Goal: Transaction & Acquisition: Obtain resource

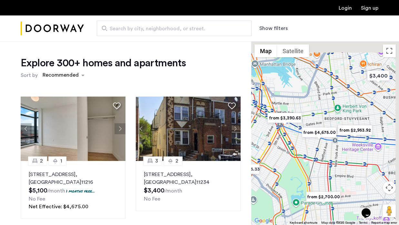
drag, startPoint x: 344, startPoint y: 143, endPoint x: 319, endPoint y: 161, distance: 30.4
click at [319, 160] on div at bounding box center [325, 133] width 148 height 184
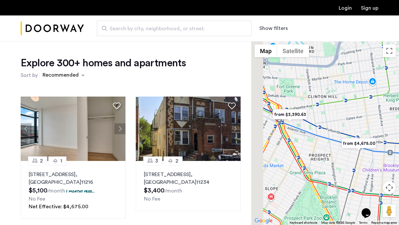
drag, startPoint x: 286, startPoint y: 123, endPoint x: 324, endPoint y: 131, distance: 38.5
click at [323, 131] on div at bounding box center [325, 133] width 148 height 184
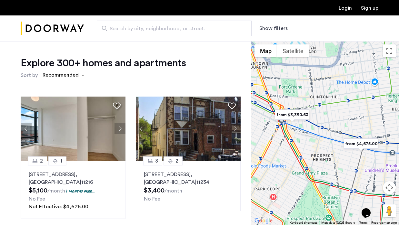
click at [266, 31] on button "Show filters" at bounding box center [273, 29] width 28 height 8
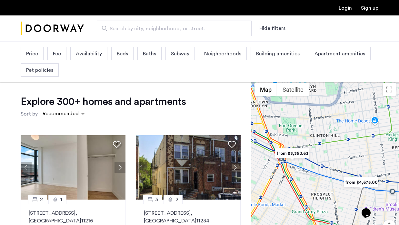
click at [124, 50] on span "Beds" at bounding box center [122, 54] width 11 height 8
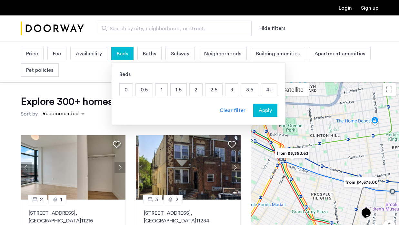
click at [231, 92] on p "3" at bounding box center [231, 90] width 13 height 12
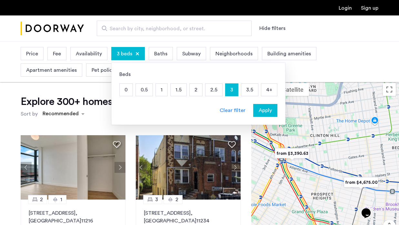
click at [163, 56] on span "Baths" at bounding box center [160, 54] width 13 height 8
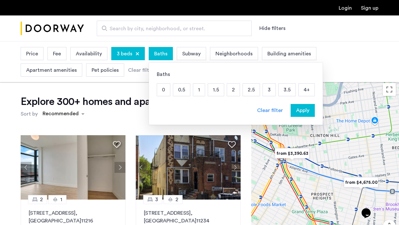
click at [215, 91] on p "1.5" at bounding box center [216, 90] width 16 height 12
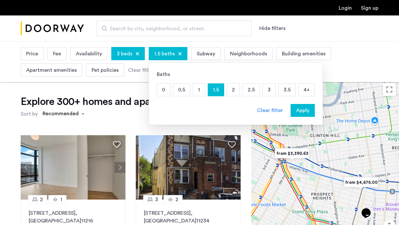
click at [231, 92] on p "2" at bounding box center [233, 90] width 13 height 12
click at [249, 93] on p "2.5" at bounding box center [251, 90] width 17 height 12
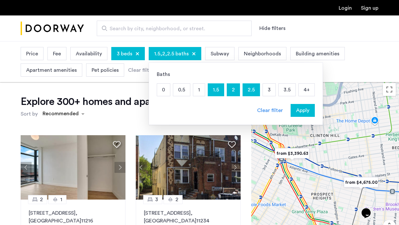
click at [268, 91] on p "3" at bounding box center [269, 90] width 13 height 12
click at [119, 59] on div "3 beds" at bounding box center [128, 53] width 34 height 13
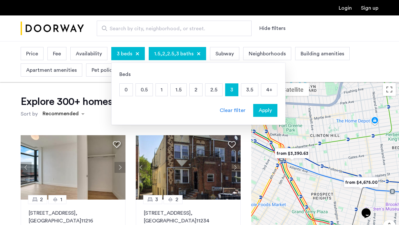
click at [246, 86] on p "3.5" at bounding box center [249, 90] width 17 height 12
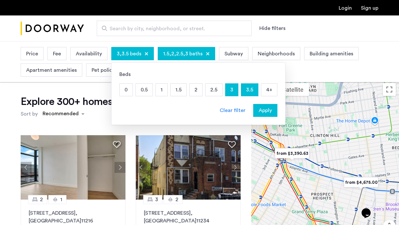
click at [268, 94] on p "4+" at bounding box center [269, 90] width 16 height 12
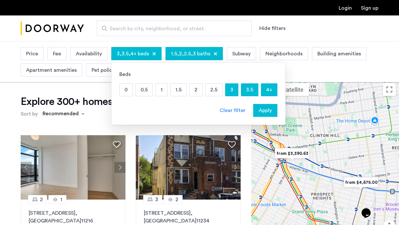
click at [264, 111] on span "Apply" at bounding box center [265, 111] width 13 height 8
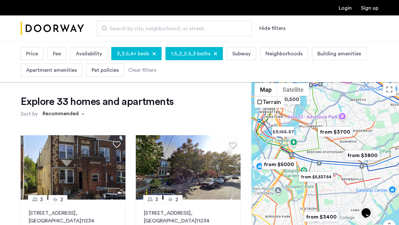
click at [235, 54] on span "Subway" at bounding box center [241, 54] width 18 height 8
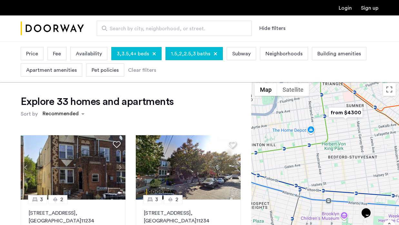
drag, startPoint x: 309, startPoint y: 149, endPoint x: 363, endPoint y: 143, distance: 54.2
click at [363, 143] on div at bounding box center [325, 172] width 148 height 184
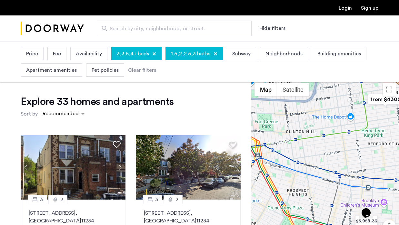
drag, startPoint x: 320, startPoint y: 159, endPoint x: 362, endPoint y: 145, distance: 44.5
click at [362, 146] on div at bounding box center [325, 172] width 148 height 184
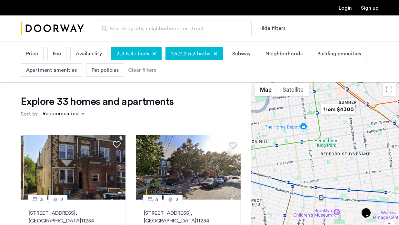
drag, startPoint x: 364, startPoint y: 135, endPoint x: 308, endPoint y: 149, distance: 56.9
click at [308, 149] on div at bounding box center [325, 172] width 148 height 184
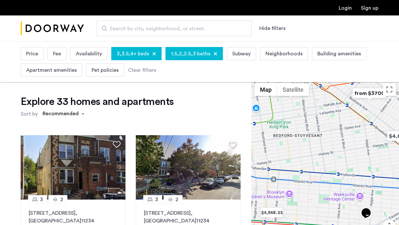
drag, startPoint x: 348, startPoint y: 157, endPoint x: 303, endPoint y: 134, distance: 50.8
click at [304, 135] on div at bounding box center [325, 172] width 148 height 184
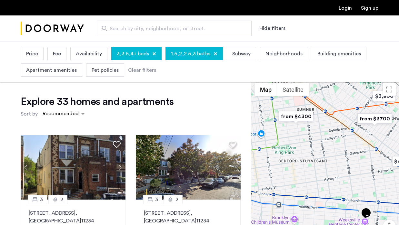
drag, startPoint x: 303, startPoint y: 134, endPoint x: 314, endPoint y: 169, distance: 36.9
click at [314, 169] on div at bounding box center [325, 172] width 148 height 184
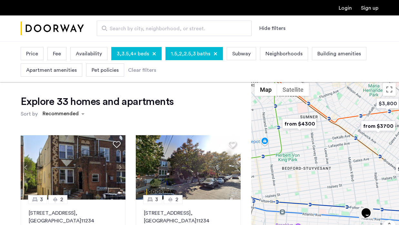
click at [300, 125] on img "from $4300" at bounding box center [300, 124] width 40 height 15
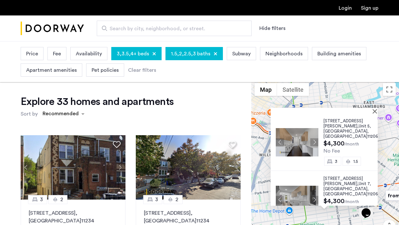
click at [378, 110] on div "647 Willoughby Avenue, Unit 5, Brooklyn , NY 11206 $4,300 /month No Fee 3 1.5 6…" at bounding box center [325, 172] width 148 height 184
click at [376, 111] on button "Close" at bounding box center [376, 111] width 5 height 5
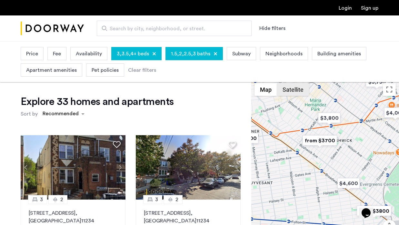
drag, startPoint x: 362, startPoint y: 151, endPoint x: 276, endPoint y: 92, distance: 104.0
click at [276, 92] on div "$10,500 $9,166.67 $5,537.54 $4,523.08 $5,000 $6,500 $5,958.33 $6,700 $4,000 $4,…" at bounding box center [325, 172] width 148 height 184
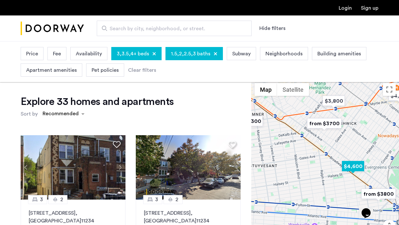
drag, startPoint x: 336, startPoint y: 174, endPoint x: 355, endPoint y: 166, distance: 21.1
click at [355, 166] on img "$4,600" at bounding box center [352, 166] width 27 height 15
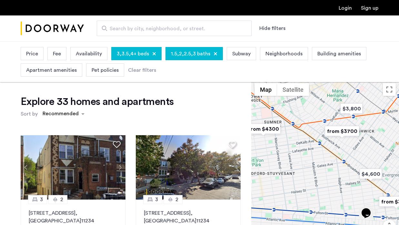
click at [341, 132] on img "from $3700" at bounding box center [342, 131] width 40 height 15
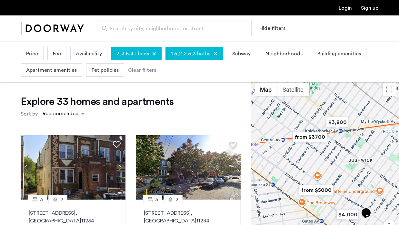
click at [312, 138] on img "from $3700" at bounding box center [310, 137] width 40 height 15
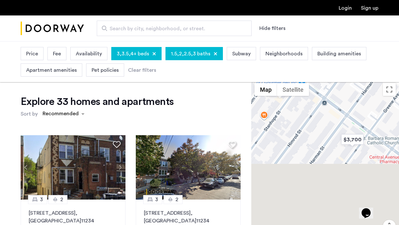
drag, startPoint x: 297, startPoint y: 170, endPoint x: 285, endPoint y: 63, distance: 107.1
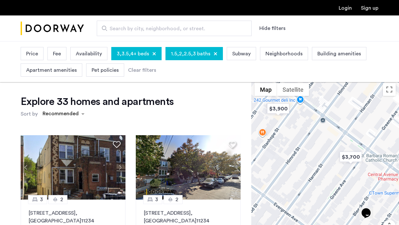
drag, startPoint x: 313, startPoint y: 138, endPoint x: 310, endPoint y: 158, distance: 19.5
click at [310, 158] on div "To navigate, press the arrow keys." at bounding box center [325, 172] width 148 height 184
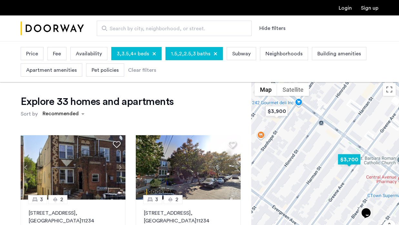
click at [348, 159] on img "$3,700" at bounding box center [348, 160] width 27 height 15
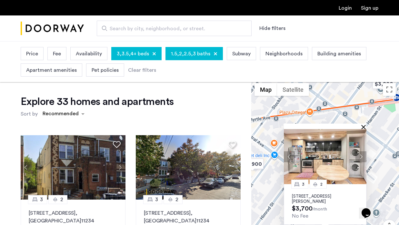
click at [363, 125] on button "Close" at bounding box center [365, 127] width 5 height 5
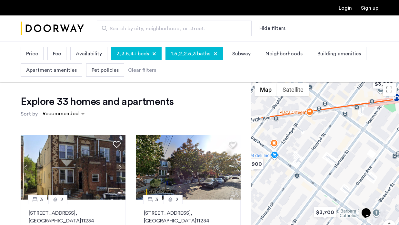
click at [285, 140] on div at bounding box center [325, 172] width 148 height 184
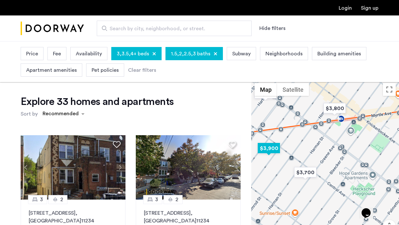
click at [270, 148] on img "$3,900" at bounding box center [268, 148] width 27 height 15
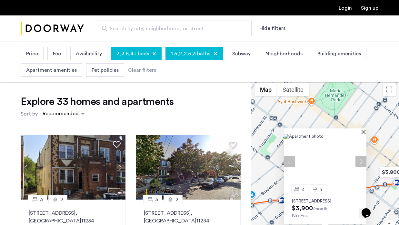
click at [321, 199] on p "85 Stanhope Street, Unit 4B, Brooklyn, NY 11221" at bounding box center [325, 201] width 66 height 5
click at [363, 130] on button "Close" at bounding box center [365, 132] width 5 height 5
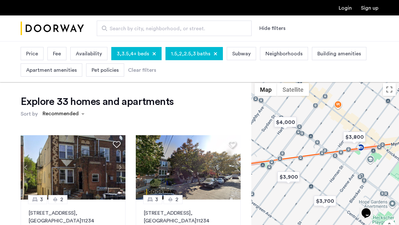
drag, startPoint x: 360, startPoint y: 154, endPoint x: 313, endPoint y: 113, distance: 62.4
click at [313, 113] on div at bounding box center [325, 172] width 148 height 184
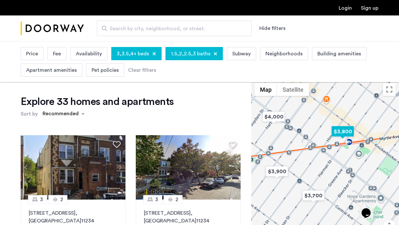
click at [344, 130] on img "$3,800" at bounding box center [342, 132] width 27 height 15
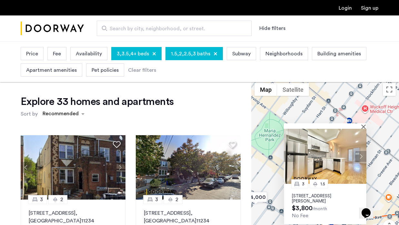
click at [361, 155] on button "Next apartment" at bounding box center [360, 156] width 11 height 11
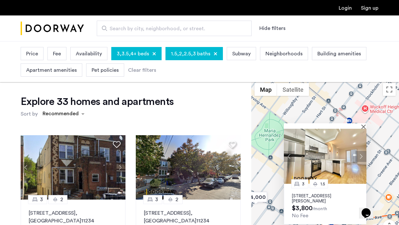
click at [361, 155] on button "Next apartment" at bounding box center [360, 156] width 11 height 11
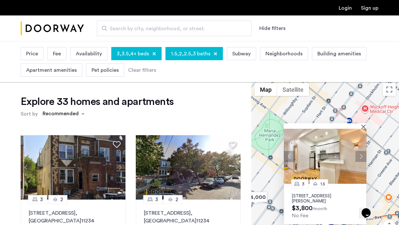
click at [361, 155] on button "Next apartment" at bounding box center [360, 156] width 11 height 11
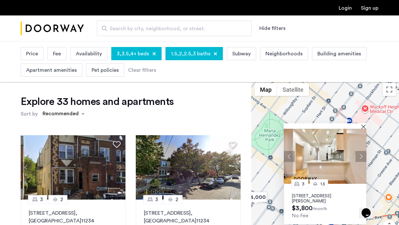
click at [361, 155] on button "Next apartment" at bounding box center [360, 156] width 11 height 11
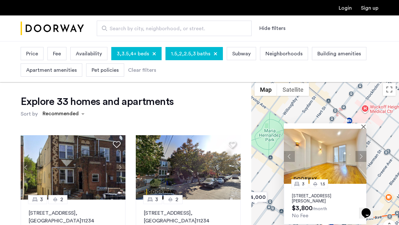
click at [361, 155] on button "Next apartment" at bounding box center [360, 156] width 11 height 11
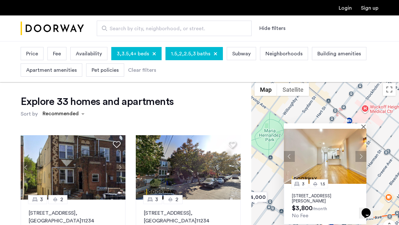
click at [361, 155] on button "Next apartment" at bounding box center [360, 156] width 11 height 11
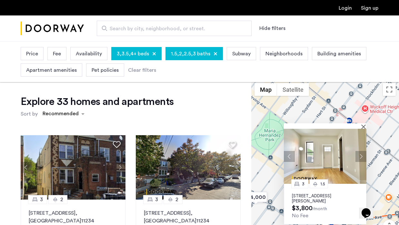
click at [361, 155] on button "Next apartment" at bounding box center [360, 156] width 11 height 11
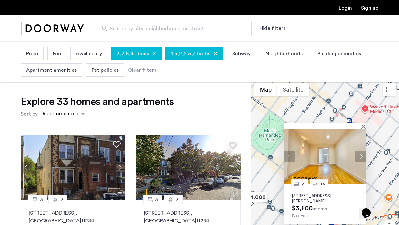
click at [361, 155] on button "Next apartment" at bounding box center [360, 156] width 11 height 11
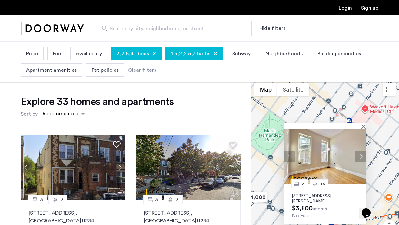
click at [364, 129] on img at bounding box center [325, 156] width 83 height 55
click at [363, 125] on button "Close" at bounding box center [365, 127] width 5 height 5
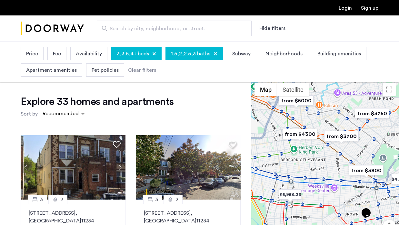
drag, startPoint x: 353, startPoint y: 167, endPoint x: 348, endPoint y: 138, distance: 29.2
click at [347, 138] on img "from $3700" at bounding box center [342, 136] width 40 height 15
click at [364, 113] on img "from $3750" at bounding box center [373, 113] width 40 height 15
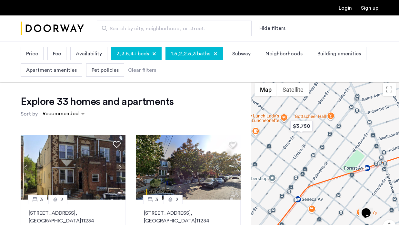
drag, startPoint x: 318, startPoint y: 153, endPoint x: 332, endPoint y: 177, distance: 28.5
click at [332, 177] on div "To navigate, press the arrow keys." at bounding box center [325, 172] width 148 height 184
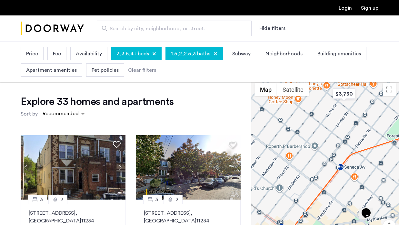
drag, startPoint x: 327, startPoint y: 146, endPoint x: 369, endPoint y: 113, distance: 53.3
click at [369, 113] on div "To navigate, press the arrow keys." at bounding box center [325, 172] width 148 height 184
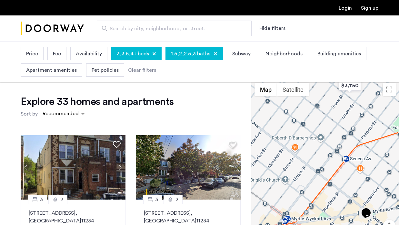
drag, startPoint x: 327, startPoint y: 171, endPoint x: 361, endPoint y: 120, distance: 61.2
click at [359, 120] on div "To navigate, press the arrow keys." at bounding box center [325, 172] width 148 height 184
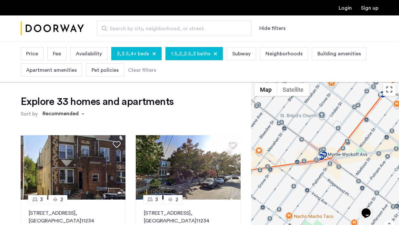
click at [391, 90] on button "Toggle fullscreen view" at bounding box center [389, 89] width 13 height 13
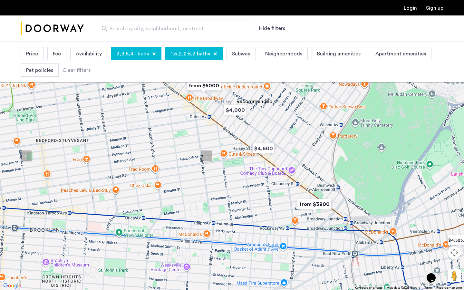
drag, startPoint x: 173, startPoint y: 207, endPoint x: 203, endPoint y: 87, distance: 124.1
click at [203, 87] on img "from $5000" at bounding box center [204, 85] width 40 height 15
click at [204, 88] on img "from $5000" at bounding box center [204, 85] width 40 height 15
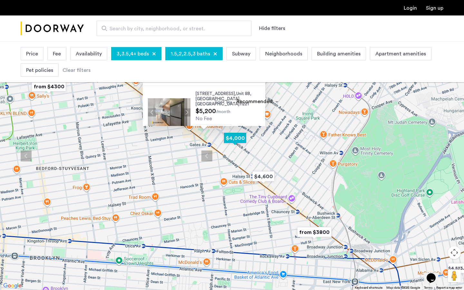
click at [232, 135] on img "$4,000" at bounding box center [235, 138] width 27 height 15
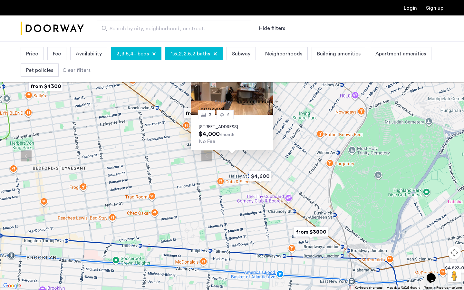
click at [270, 82] on button "Next apartment" at bounding box center [268, 87] width 11 height 11
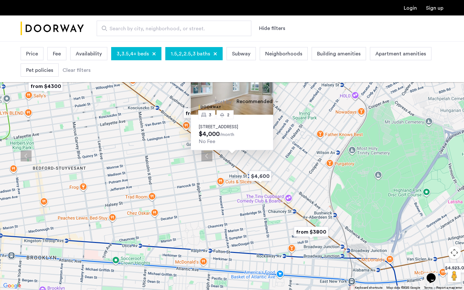
click at [270, 82] on button "Next apartment" at bounding box center [268, 87] width 11 height 11
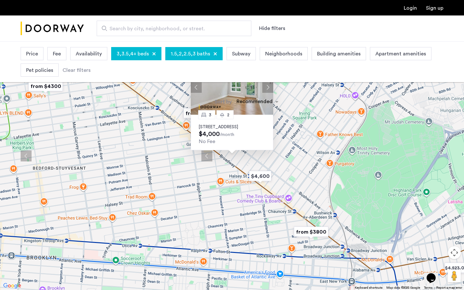
click at [270, 82] on button "Next apartment" at bounding box center [268, 87] width 11 height 11
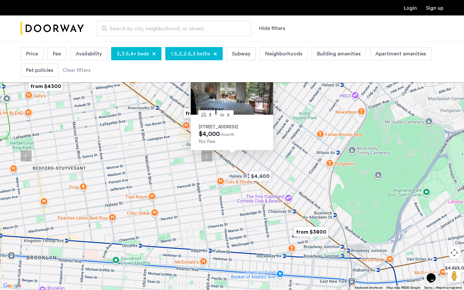
click at [270, 82] on button "Next apartment" at bounding box center [268, 87] width 11 height 11
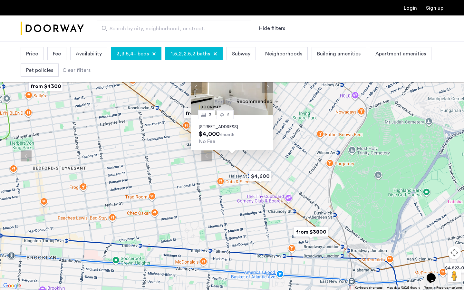
click at [270, 82] on button "Next apartment" at bounding box center [268, 87] width 11 height 11
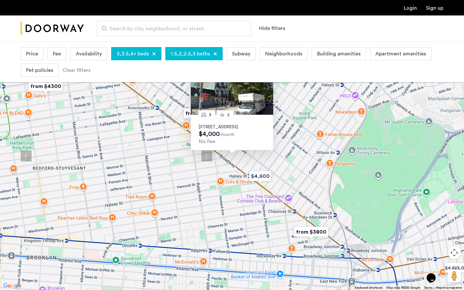
click at [270, 82] on button "Next apartment" at bounding box center [268, 87] width 11 height 11
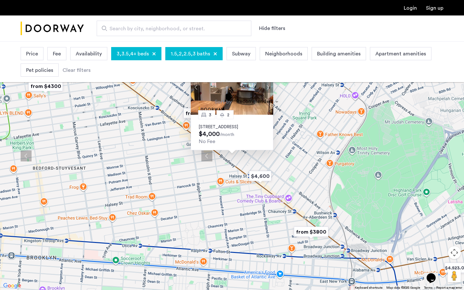
click at [270, 82] on button "Next apartment" at bounding box center [268, 87] width 11 height 11
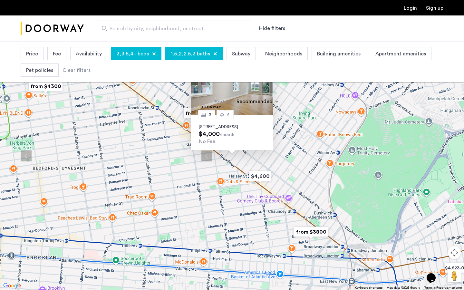
click at [199, 87] on img at bounding box center [232, 87] width 83 height 55
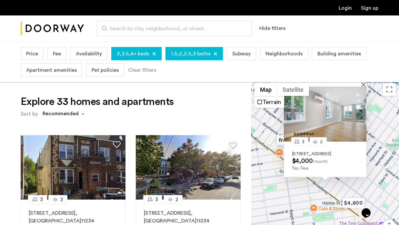
click at [278, 197] on div "3 2 1120 Bushwick Avenue, Unit 3F, Brooklyn, NY 11221 $4,000 /month No Fee" at bounding box center [325, 172] width 148 height 184
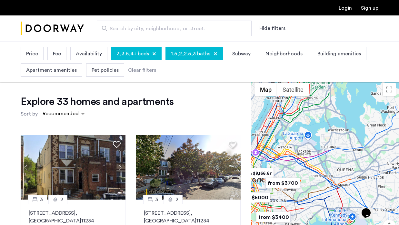
drag, startPoint x: 290, startPoint y: 178, endPoint x: 337, endPoint y: 153, distance: 53.1
click at [337, 153] on div at bounding box center [325, 172] width 148 height 184
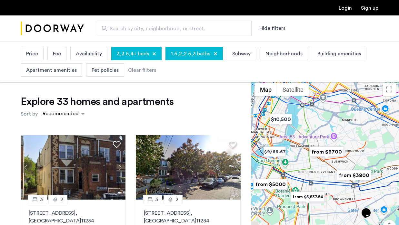
drag, startPoint x: 301, startPoint y: 173, endPoint x: 322, endPoint y: 126, distance: 52.0
click at [322, 145] on img "from $3700" at bounding box center [327, 152] width 40 height 15
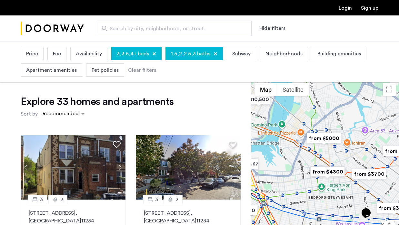
drag, startPoint x: 331, startPoint y: 128, endPoint x: 327, endPoint y: 162, distance: 33.4
click at [326, 162] on div at bounding box center [325, 172] width 148 height 184
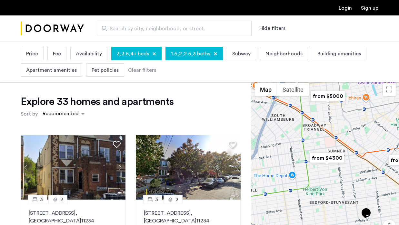
drag, startPoint x: 326, startPoint y: 175, endPoint x: 318, endPoint y: 121, distance: 54.6
click at [318, 122] on div at bounding box center [325, 172] width 148 height 184
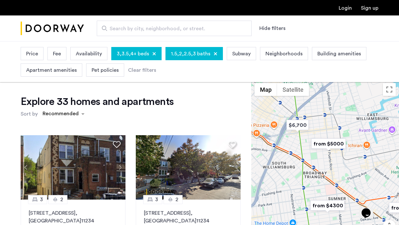
drag, startPoint x: 318, startPoint y: 121, endPoint x: 326, endPoint y: 191, distance: 70.5
click at [325, 193] on div at bounding box center [325, 172] width 148 height 184
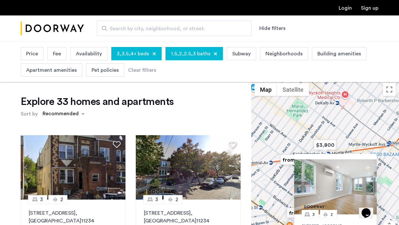
click at [317, 119] on div "3 2 1120 Bushwick Avenue, Unit 3F, Brooklyn, NY 11221 $4,000 /month No Fee" at bounding box center [325, 172] width 148 height 184
click at [284, 159] on img "from $3700" at bounding box center [298, 160] width 40 height 15
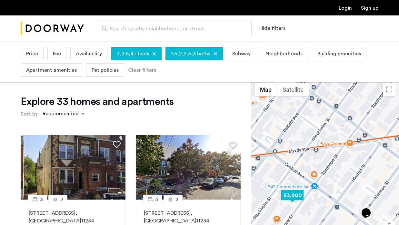
click at [294, 195] on img "$3,900" at bounding box center [292, 195] width 27 height 15
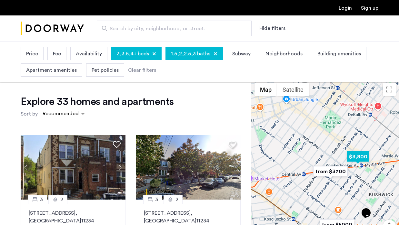
click at [358, 159] on img "$3,800" at bounding box center [357, 157] width 27 height 15
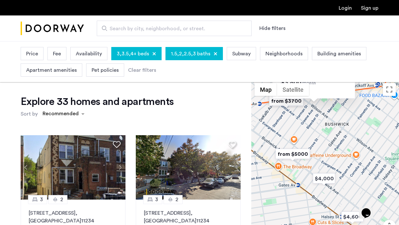
drag, startPoint x: 367, startPoint y: 180, endPoint x: 355, endPoint y: 52, distance: 128.6
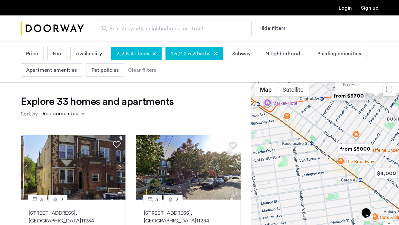
drag, startPoint x: 320, startPoint y: 133, endPoint x: 382, endPoint y: 127, distance: 62.5
click at [382, 127] on div "3 1.5 243 Harman Street, Unit 3B, Brooklyn, NY 11237 $3,800 /month No Fee" at bounding box center [325, 172] width 148 height 184
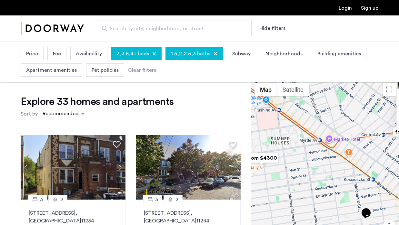
drag, startPoint x: 293, startPoint y: 133, endPoint x: 365, endPoint y: 172, distance: 82.4
click at [365, 172] on div "3 1.5 243 Harman Street, Unit 3B, Brooklyn, NY 11237 $3,800 /month No Fee" at bounding box center [325, 172] width 148 height 184
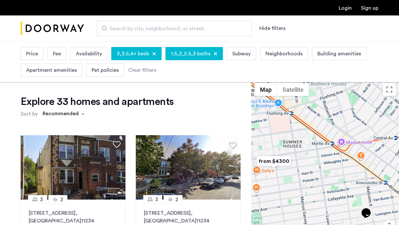
click at [284, 161] on img "from $4300" at bounding box center [274, 161] width 40 height 15
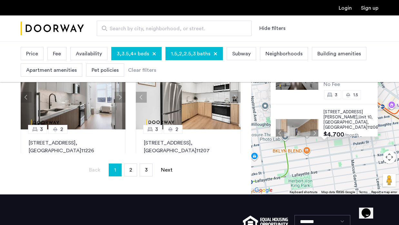
scroll to position [226, 0]
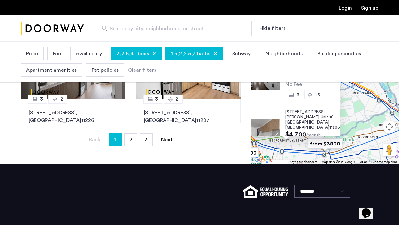
click at [284, 157] on div "647 Willoughby Avenue, Unit 5, Brooklyn , NY 11206 $4,300 /month No Fee 3 1.5 6…" at bounding box center [325, 72] width 148 height 184
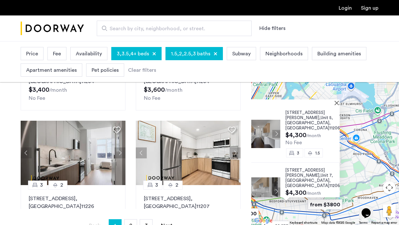
scroll to position [0, 0]
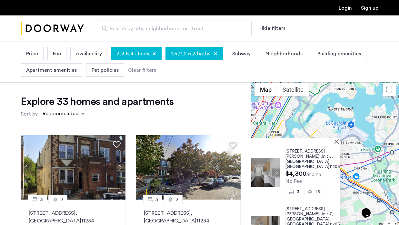
click at [335, 138] on div at bounding box center [286, 140] width 107 height 5
click at [336, 141] on button "Close" at bounding box center [338, 141] width 5 height 5
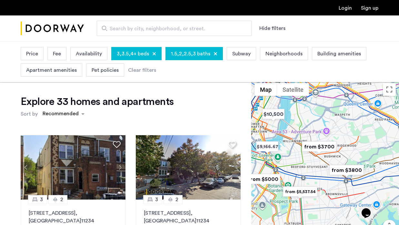
drag, startPoint x: 337, startPoint y: 195, endPoint x: 358, endPoint y: 120, distance: 78.0
click at [359, 120] on div at bounding box center [325, 172] width 148 height 184
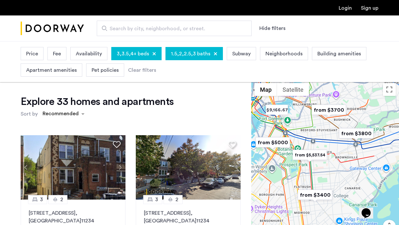
drag, startPoint x: 301, startPoint y: 165, endPoint x: 313, endPoint y: 127, distance: 38.8
click at [311, 128] on div at bounding box center [325, 172] width 148 height 184
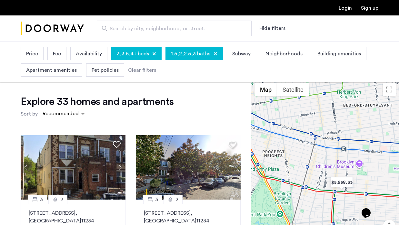
drag, startPoint x: 311, startPoint y: 153, endPoint x: 343, endPoint y: 127, distance: 41.3
click at [343, 127] on div at bounding box center [325, 172] width 148 height 184
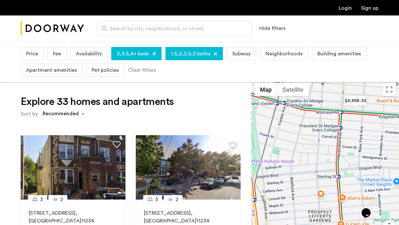
drag, startPoint x: 328, startPoint y: 189, endPoint x: 326, endPoint y: 115, distance: 73.9
click at [325, 115] on div at bounding box center [325, 172] width 148 height 184
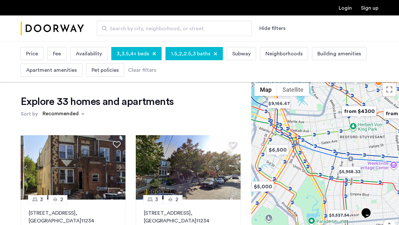
drag, startPoint x: 331, startPoint y: 124, endPoint x: 346, endPoint y: 185, distance: 63.1
click at [344, 186] on div at bounding box center [325, 172] width 148 height 184
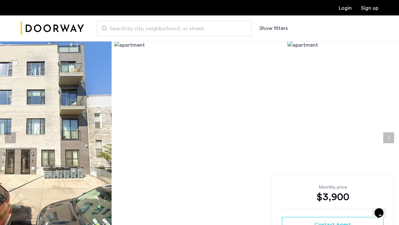
click at [388, 141] on button "Next apartment" at bounding box center [388, 138] width 11 height 11
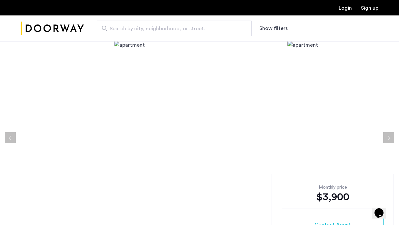
click at [388, 141] on button "Next apartment" at bounding box center [388, 138] width 11 height 11
click at [157, 109] on img at bounding box center [199, 138] width 171 height 194
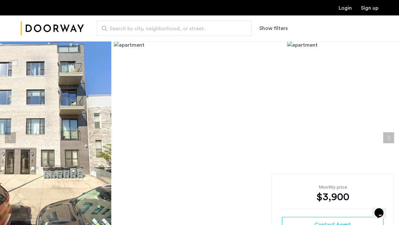
click at [125, 44] on img at bounding box center [199, 138] width 171 height 194
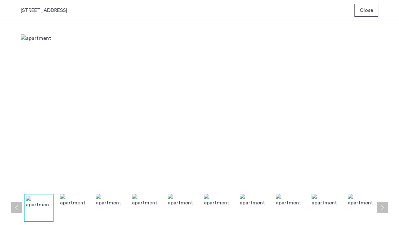
click at [370, 17] on div "85 Stanhope Street, Unit 4B Close" at bounding box center [199, 10] width 399 height 21
click at [365, 8] on span "Close" at bounding box center [367, 10] width 14 height 8
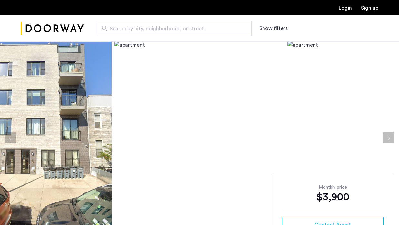
scroll to position [9, 0]
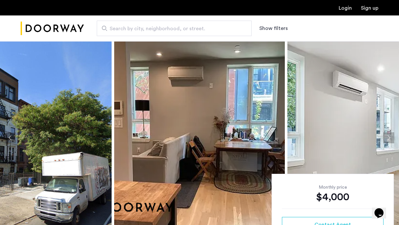
click at [392, 136] on button "Next apartment" at bounding box center [388, 138] width 11 height 11
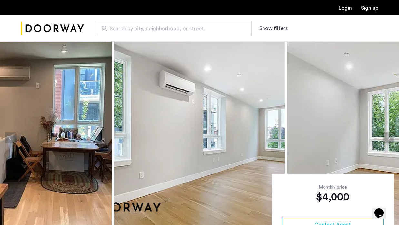
click at [391, 136] on button "Next apartment" at bounding box center [388, 138] width 11 height 11
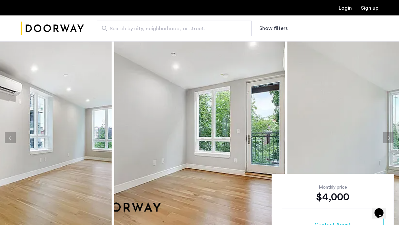
click at [390, 136] on button "Next apartment" at bounding box center [388, 138] width 11 height 11
click at [390, 137] on button "Next apartment" at bounding box center [388, 138] width 11 height 11
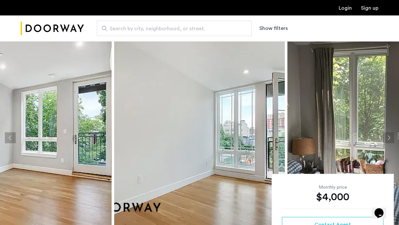
click at [389, 137] on button "Next apartment" at bounding box center [388, 138] width 11 height 11
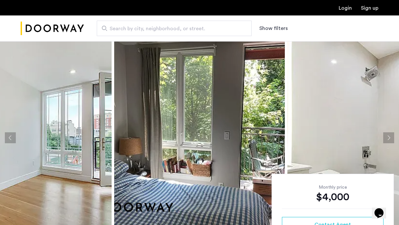
click at [388, 137] on button "Next apartment" at bounding box center [388, 138] width 11 height 11
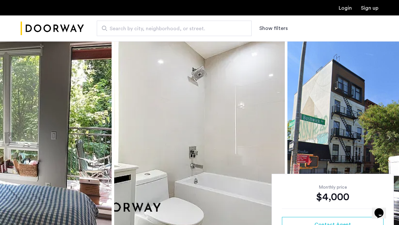
click at [387, 137] on button "Next apartment" at bounding box center [388, 138] width 11 height 11
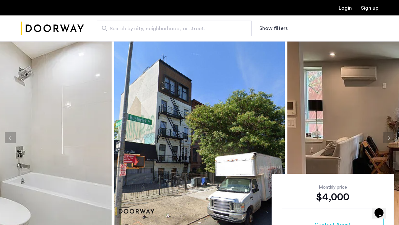
click at [386, 137] on button "Next apartment" at bounding box center [388, 138] width 11 height 11
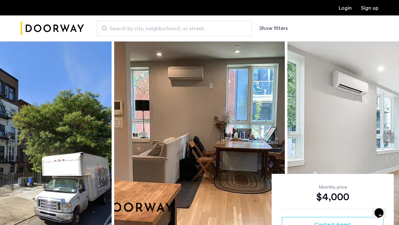
click at [385, 138] on button "Next apartment" at bounding box center [388, 138] width 11 height 11
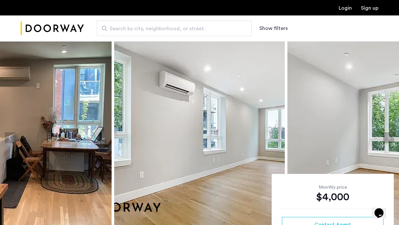
click at [384, 138] on button "Next apartment" at bounding box center [388, 138] width 11 height 11
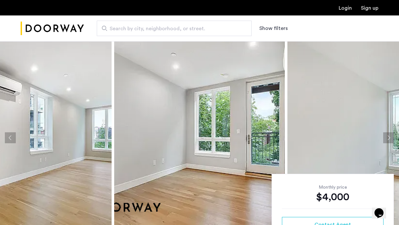
click at [381, 139] on img at bounding box center [372, 138] width 171 height 194
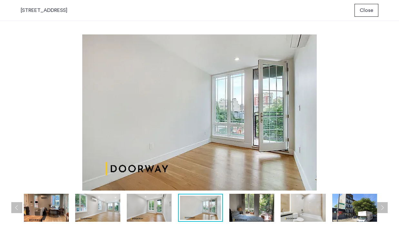
click at [30, 202] on img at bounding box center [46, 208] width 45 height 28
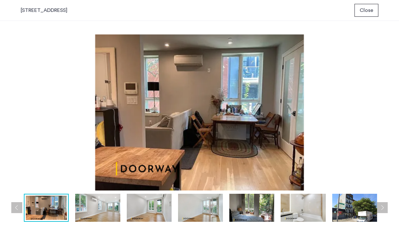
click at [26, 107] on img at bounding box center [200, 113] width 358 height 156
click at [374, 6] on button "Close" at bounding box center [366, 10] width 24 height 13
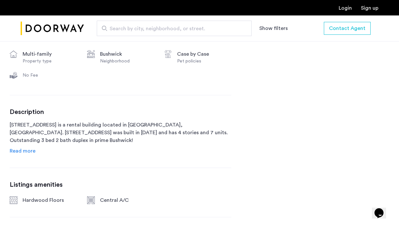
scroll to position [271, 0]
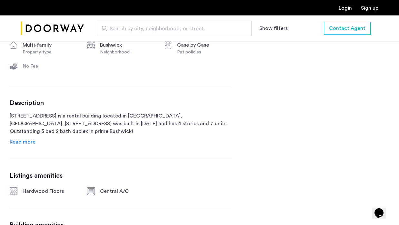
click at [21, 141] on span "Read more" at bounding box center [23, 142] width 26 height 5
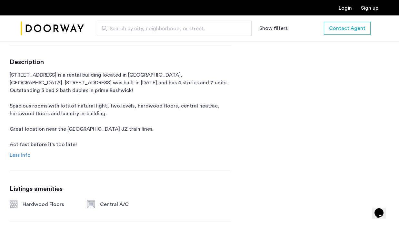
scroll to position [280, 0]
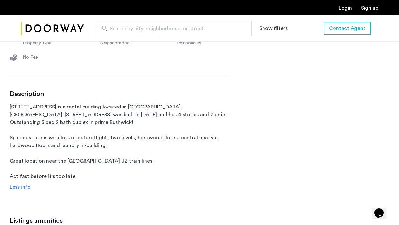
click at [25, 188] on span "Less info" at bounding box center [20, 187] width 21 height 5
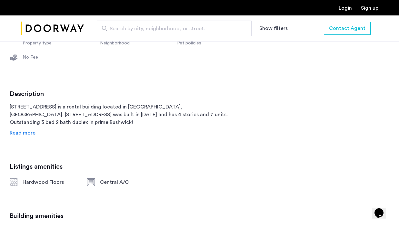
click at [21, 133] on span "Read more" at bounding box center [23, 133] width 26 height 5
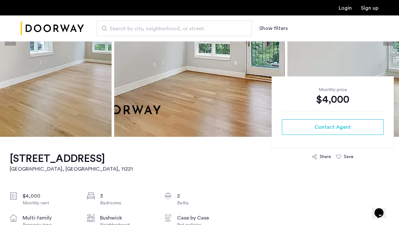
scroll to position [127, 0]
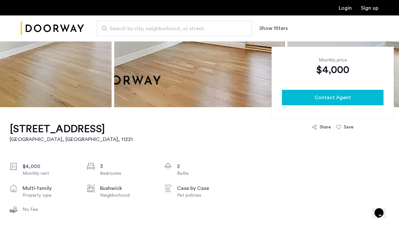
click at [303, 93] on button "Contact Agent" at bounding box center [333, 97] width 102 height 15
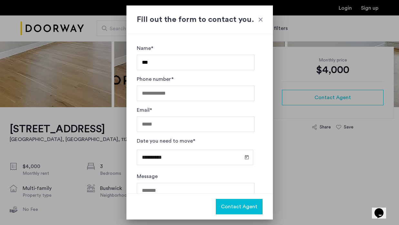
type input "***"
type input "**********"
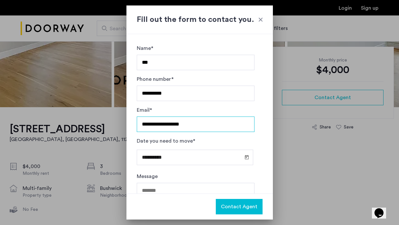
type input "**********"
click at [243, 157] on span "Open calendar" at bounding box center [246, 157] width 15 height 15
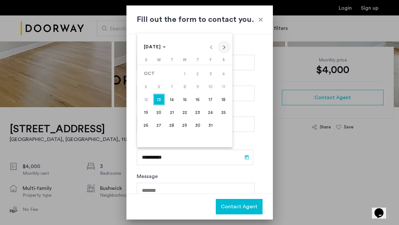
click at [220, 46] on span "Next month" at bounding box center [224, 47] width 13 height 13
click at [223, 76] on span "1" at bounding box center [224, 74] width 12 height 12
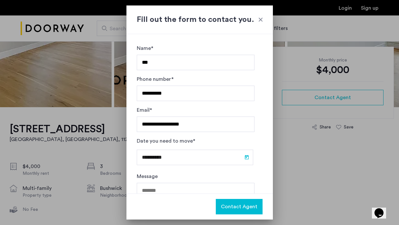
type input "**********"
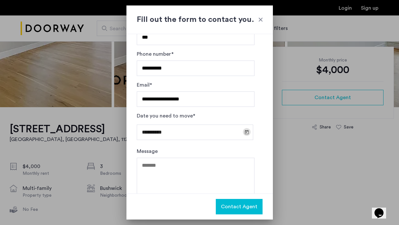
scroll to position [35, 0]
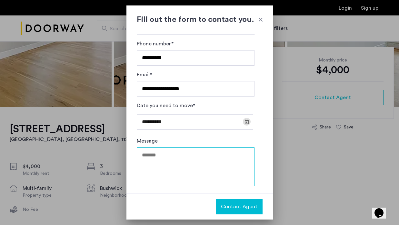
click at [198, 161] on textarea "Message" at bounding box center [196, 167] width 118 height 39
type textarea "**********"
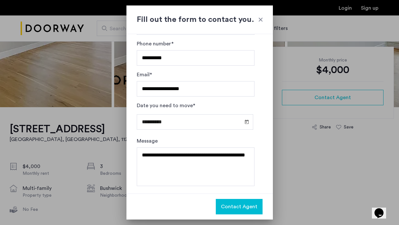
click at [234, 208] on span "Contact Agent" at bounding box center [239, 207] width 36 height 8
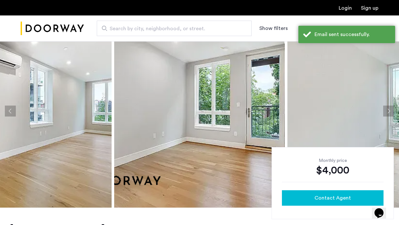
scroll to position [0, 0]
